Goal: Navigation & Orientation: Understand site structure

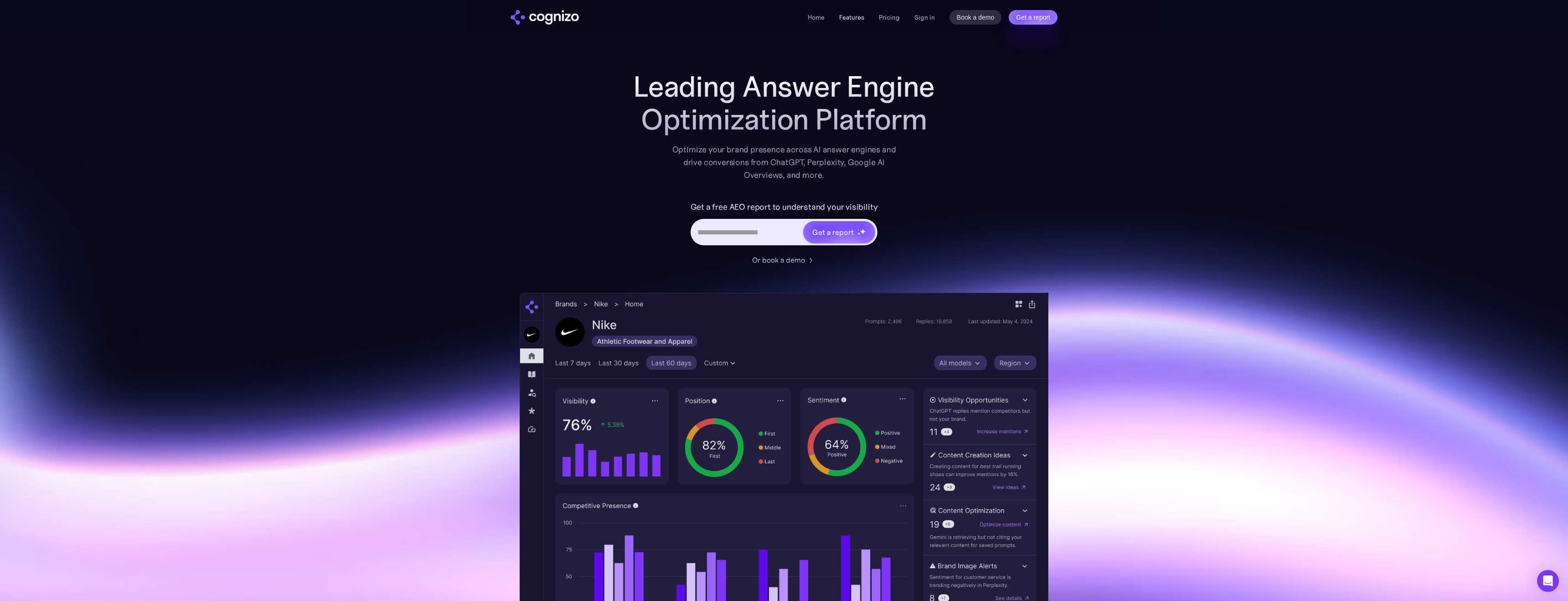
click at [845, 19] on link "Features" at bounding box center [852, 17] width 25 height 8
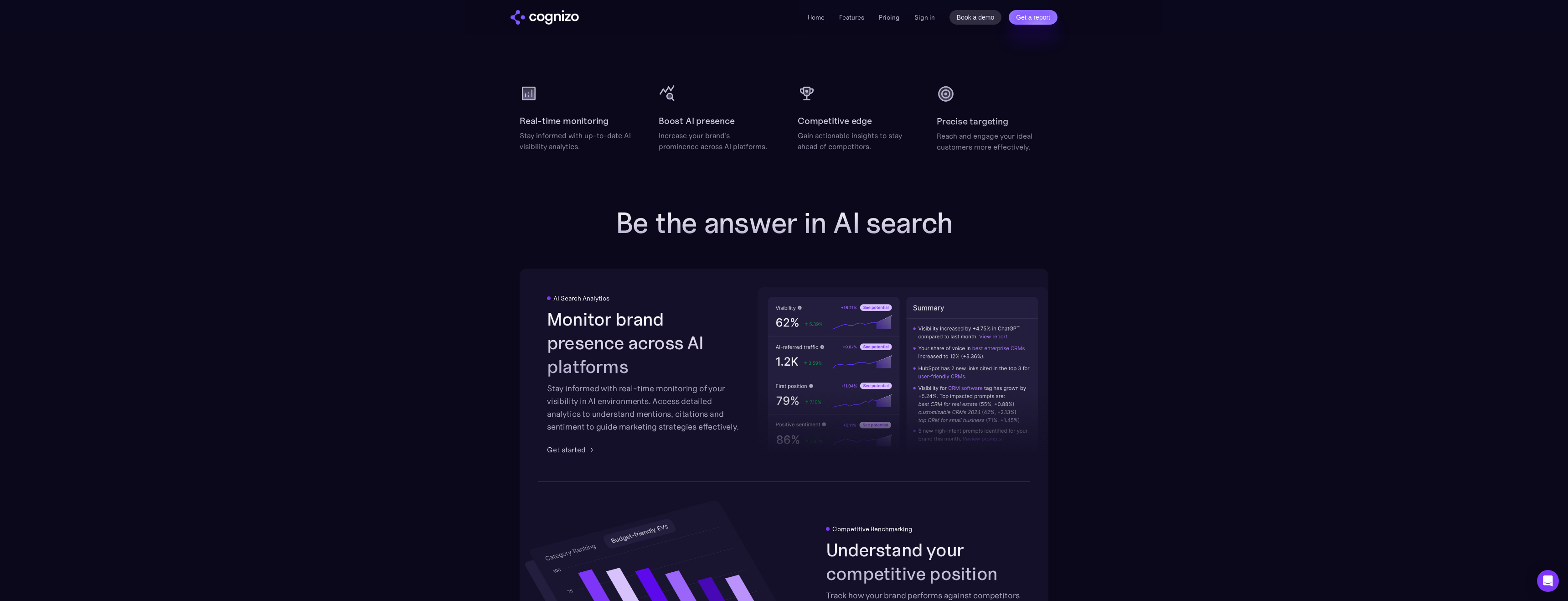
scroll to position [1214, 0]
click at [810, 20] on link "Home" at bounding box center [815, 17] width 16 height 8
